Goal: Task Accomplishment & Management: Use online tool/utility

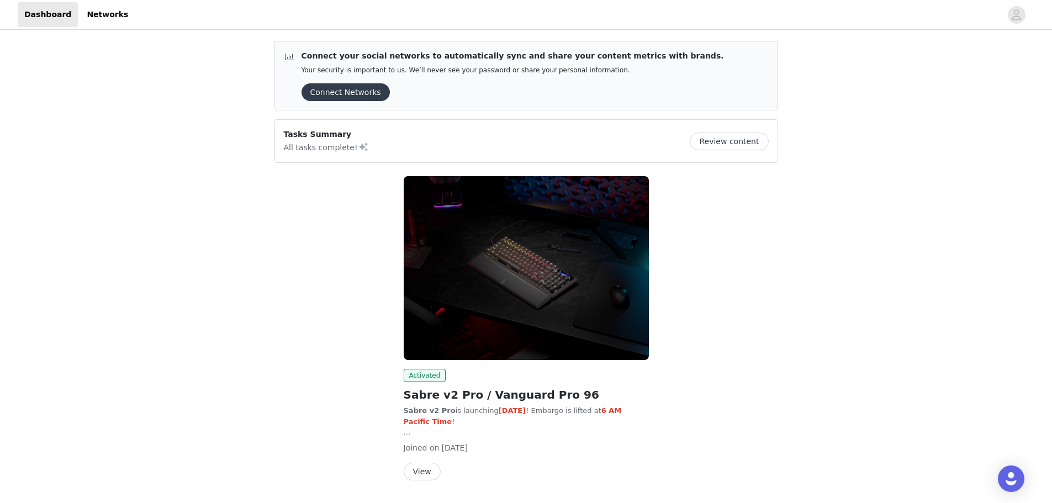
scroll to position [33, 0]
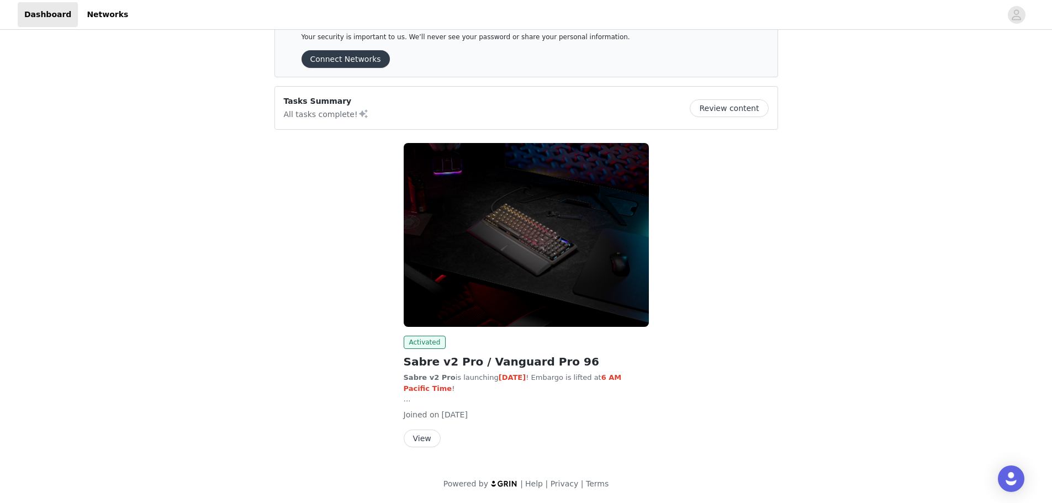
click at [418, 442] on button "View" at bounding box center [422, 438] width 37 height 18
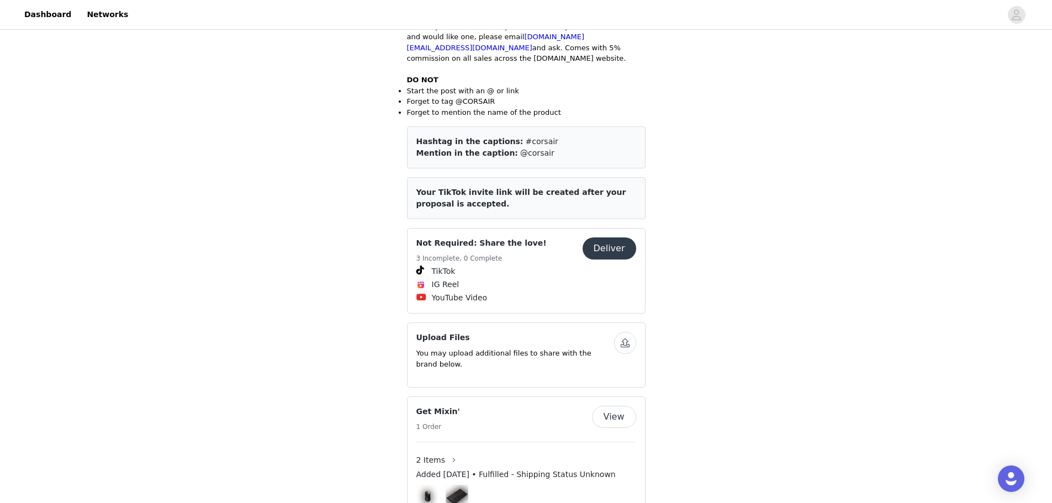
scroll to position [577, 0]
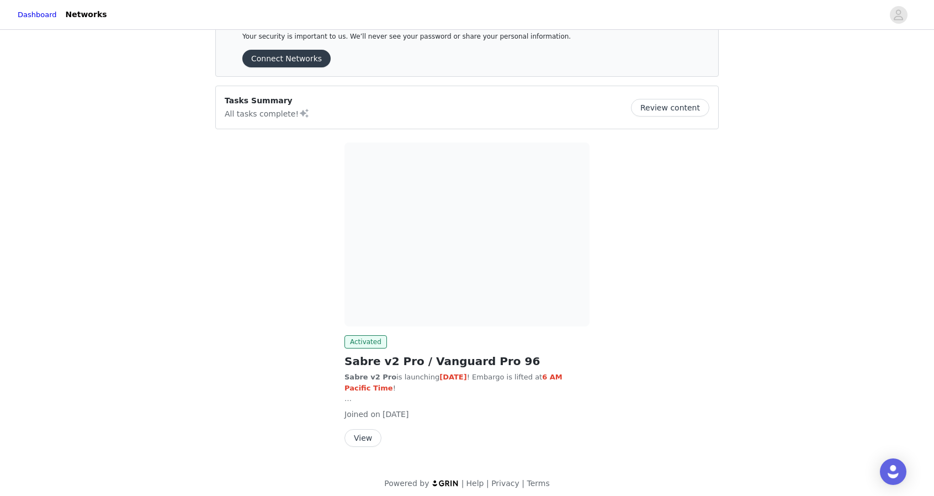
scroll to position [39, 0]
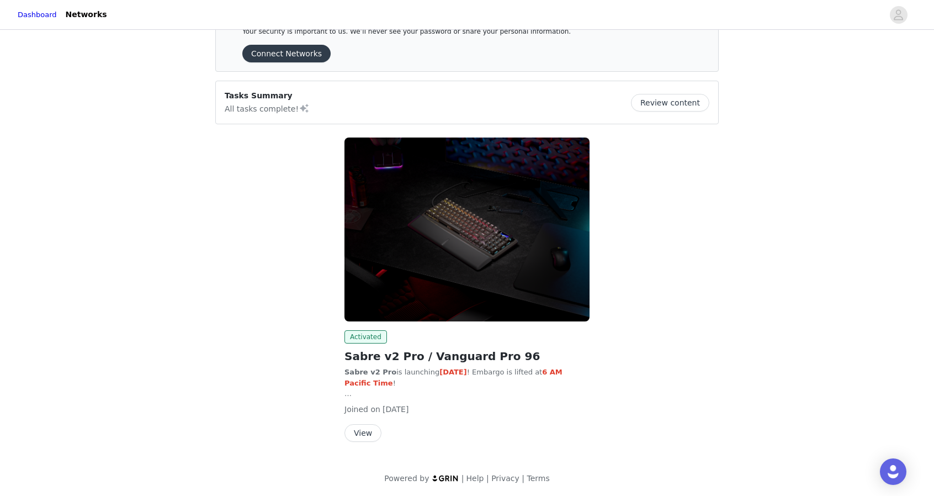
click at [358, 434] on button "View" at bounding box center [362, 433] width 37 height 18
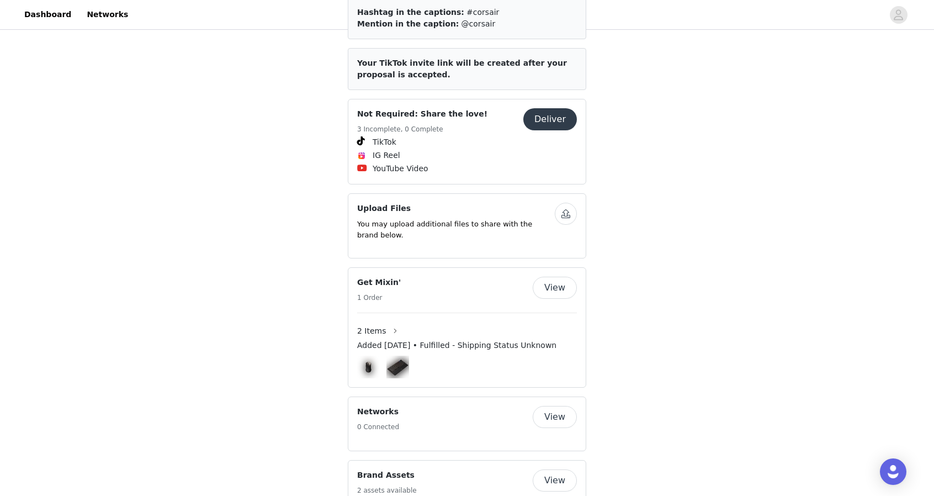
scroll to position [637, 0]
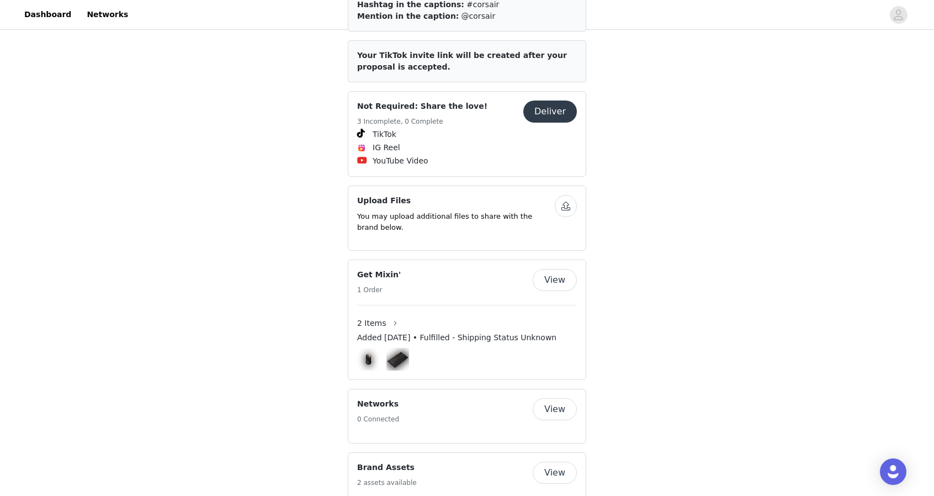
click at [544, 461] on button "View" at bounding box center [555, 472] width 44 height 22
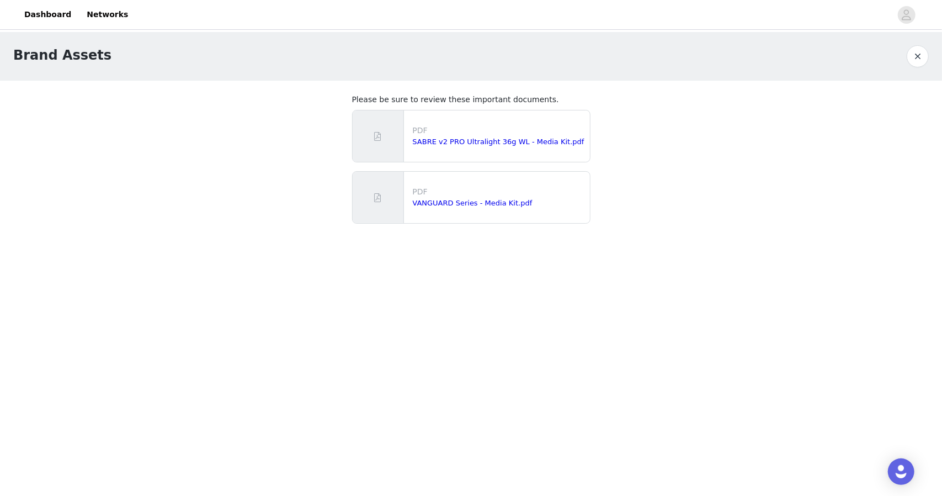
click at [917, 55] on button "button" at bounding box center [918, 56] width 22 height 22
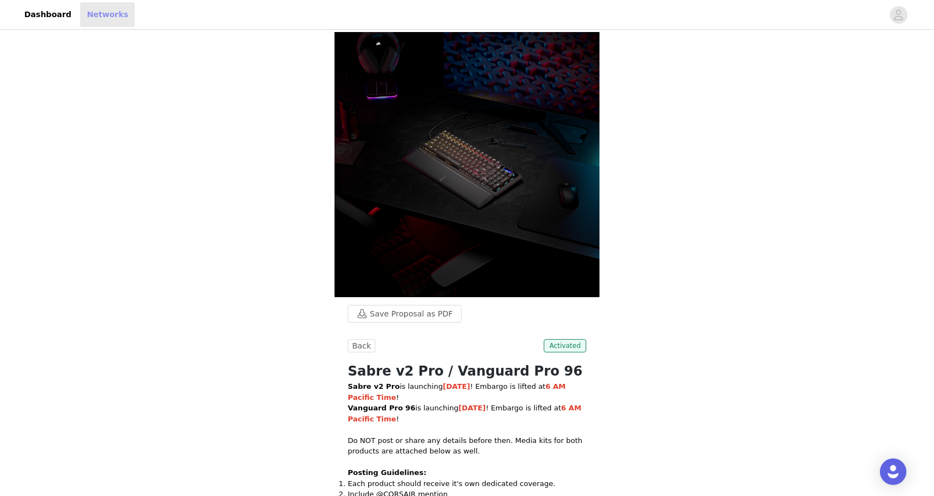
click at [103, 19] on link "Networks" at bounding box center [107, 14] width 55 height 25
